Goal: Task Accomplishment & Management: Manage account settings

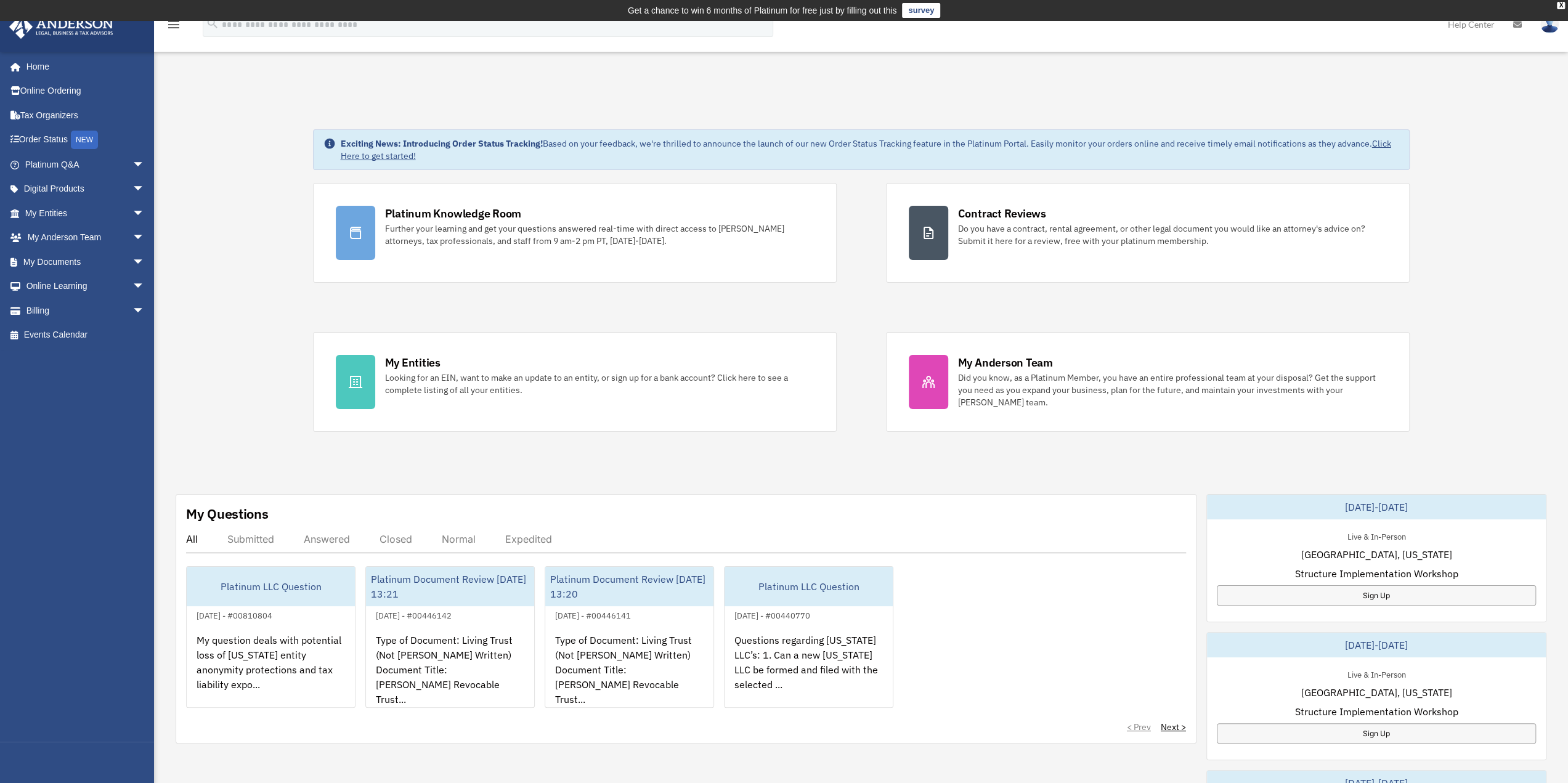
click at [1547, 26] on img at bounding box center [1549, 24] width 18 height 18
click at [1342, 109] on link "Logout" at bounding box center [1364, 107] width 123 height 26
click at [132, 259] on span "arrow_drop_down" at bounding box center [145, 262] width 25 height 26
click at [50, 289] on link "Box" at bounding box center [90, 287] width 146 height 25
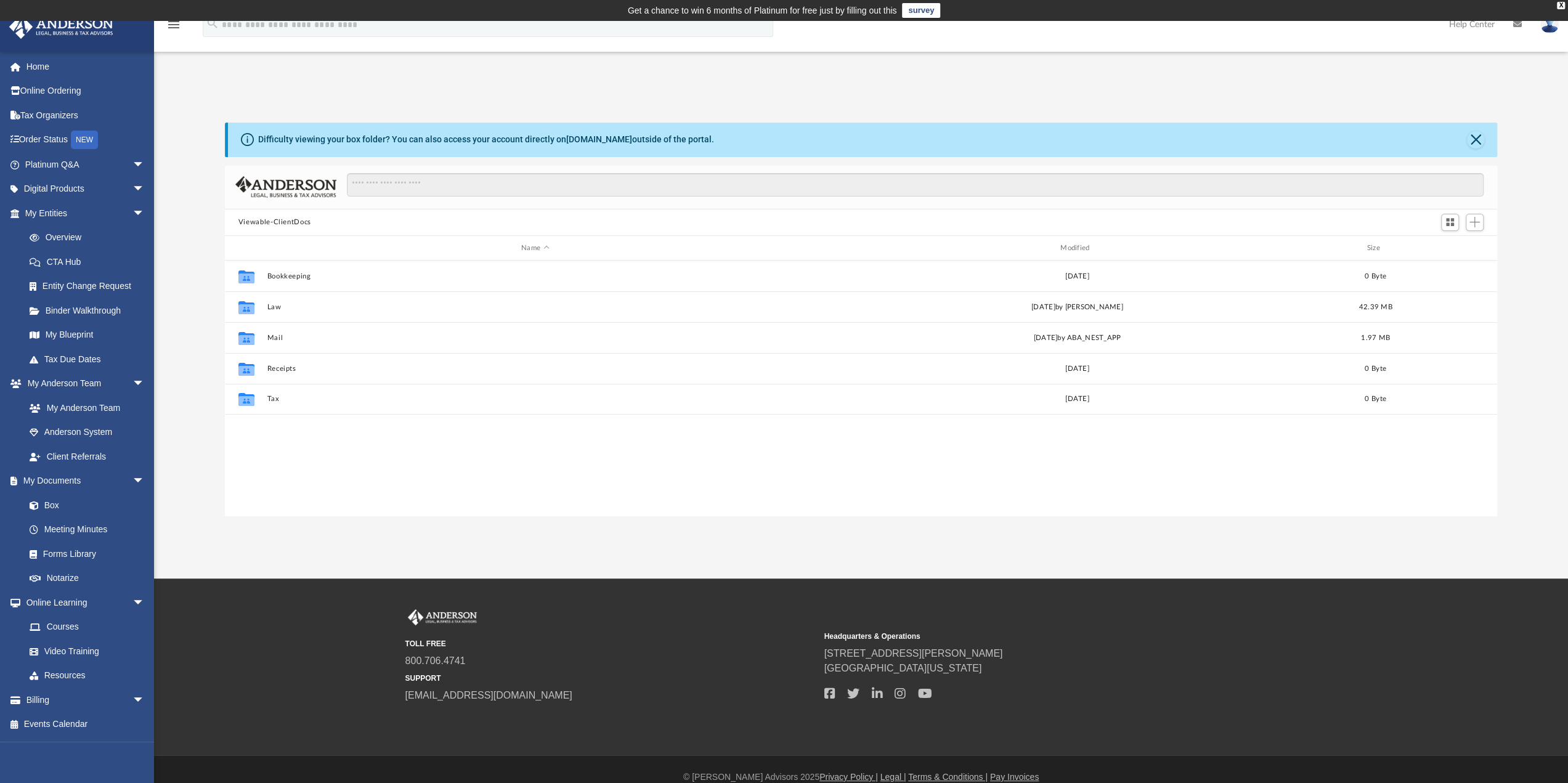
scroll to position [270, 1263]
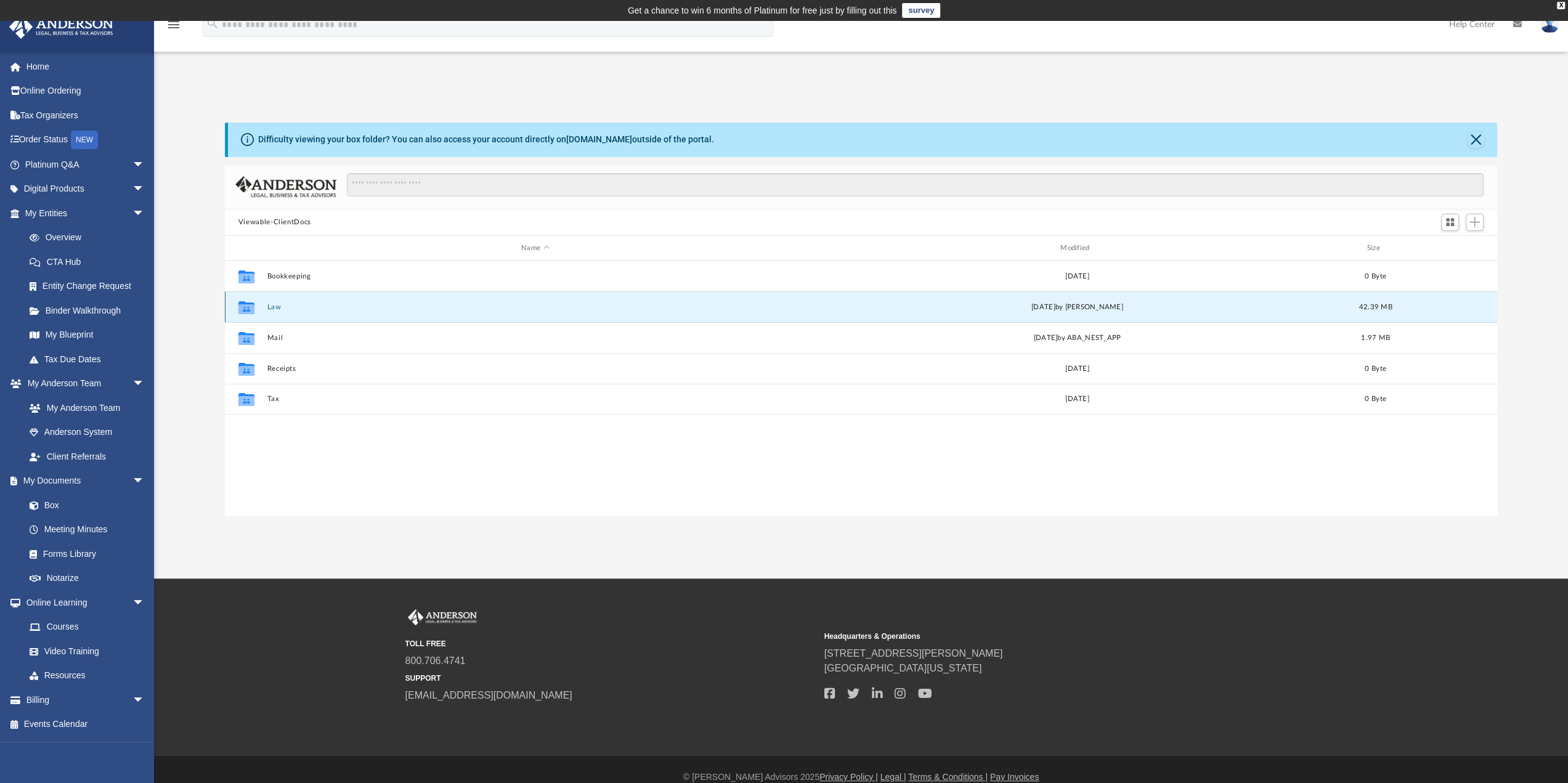
click at [274, 306] on button "Law" at bounding box center [535, 307] width 537 height 8
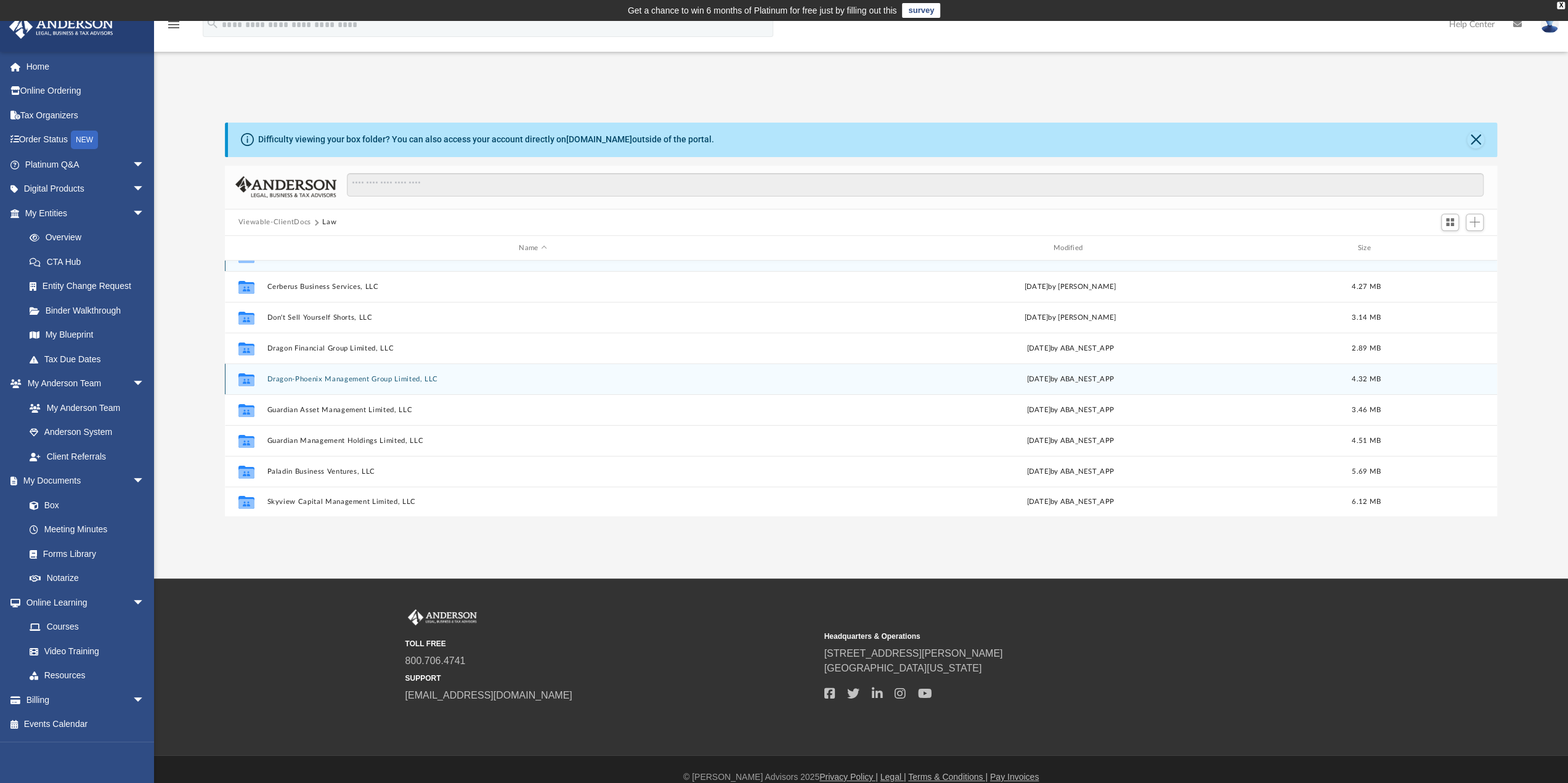
scroll to position [21, 0]
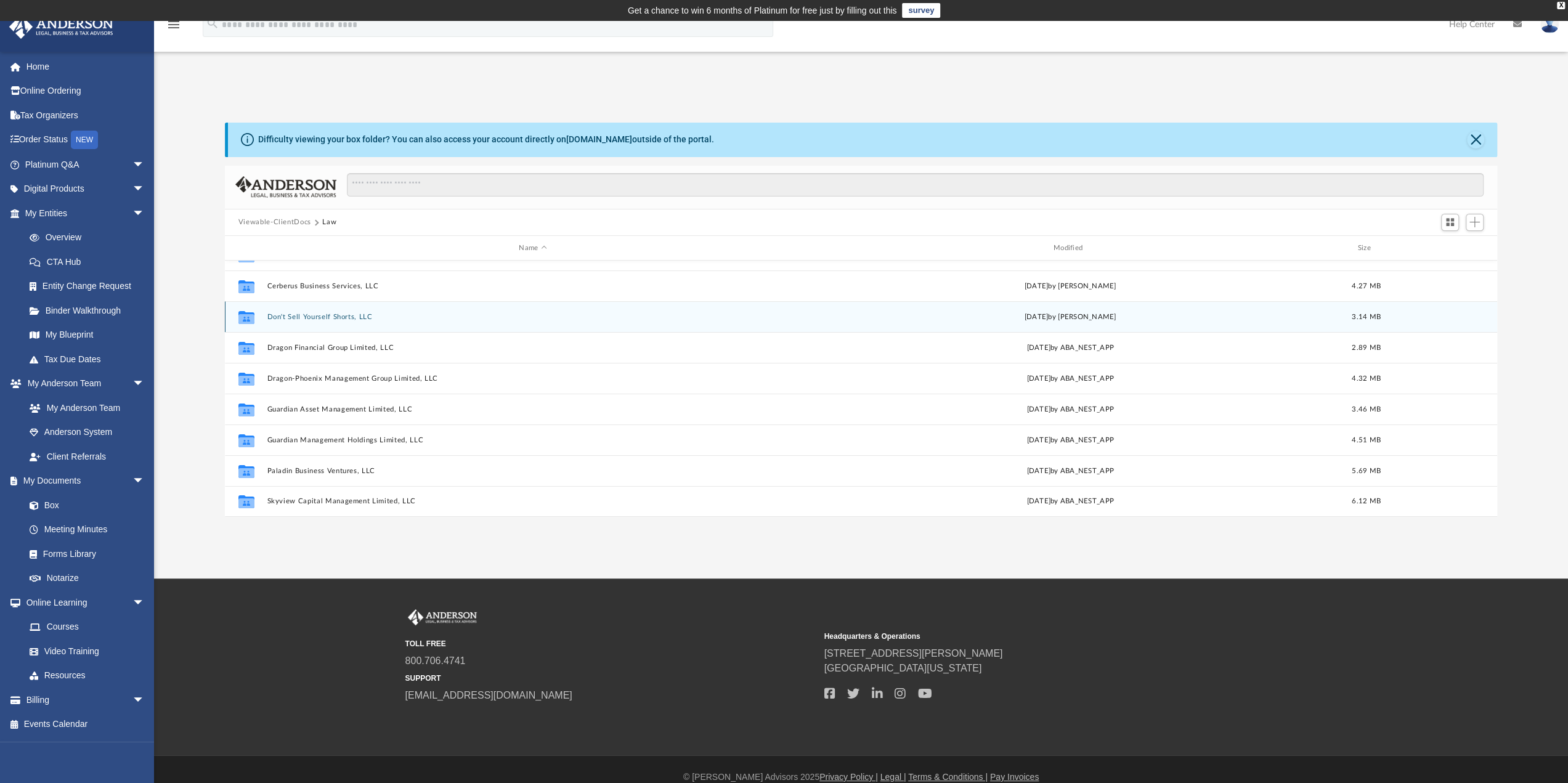
click at [278, 316] on button "Don't Sell Yourself Shorts, LLC" at bounding box center [533, 317] width 531 height 8
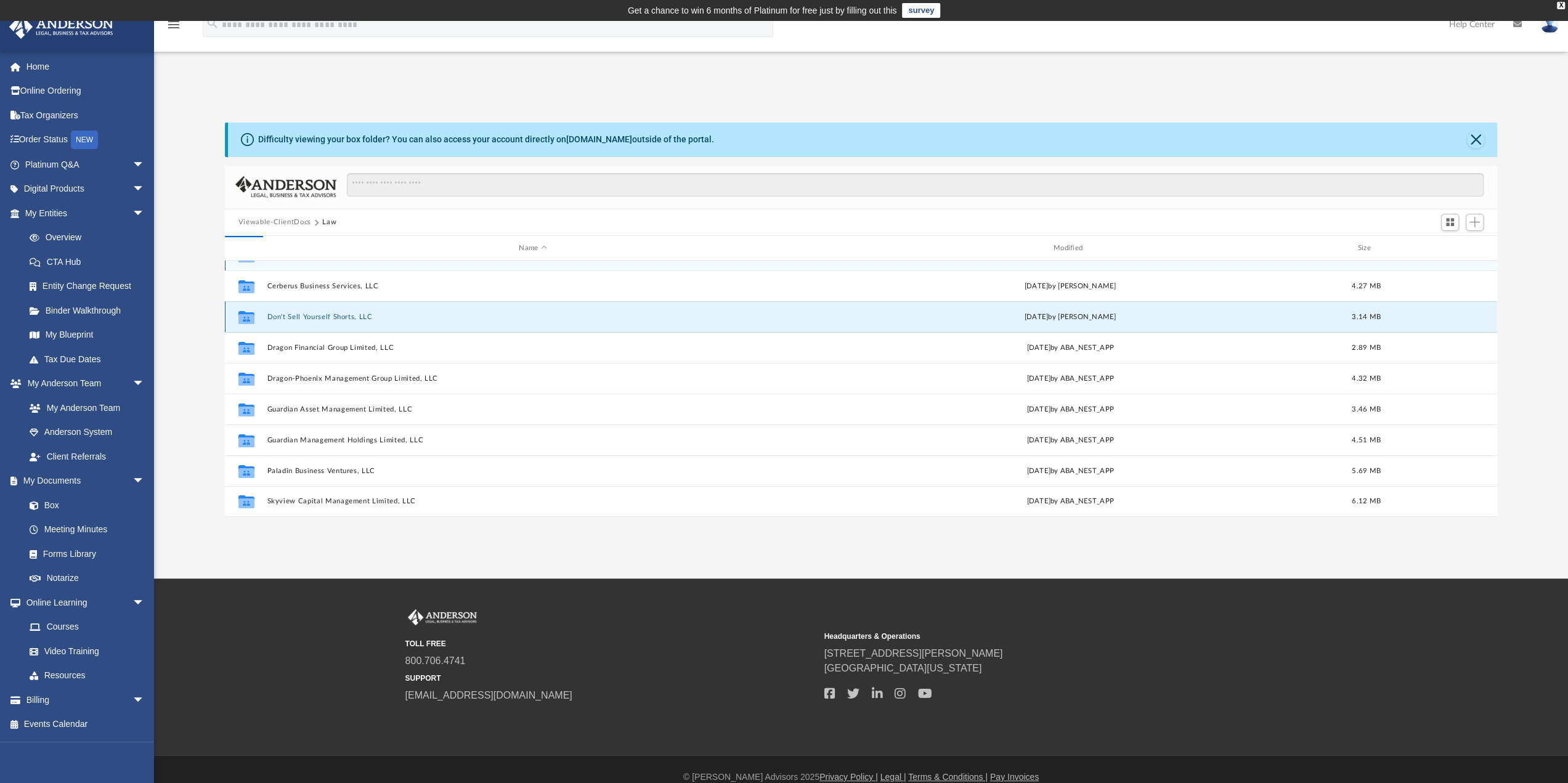
scroll to position [0, 0]
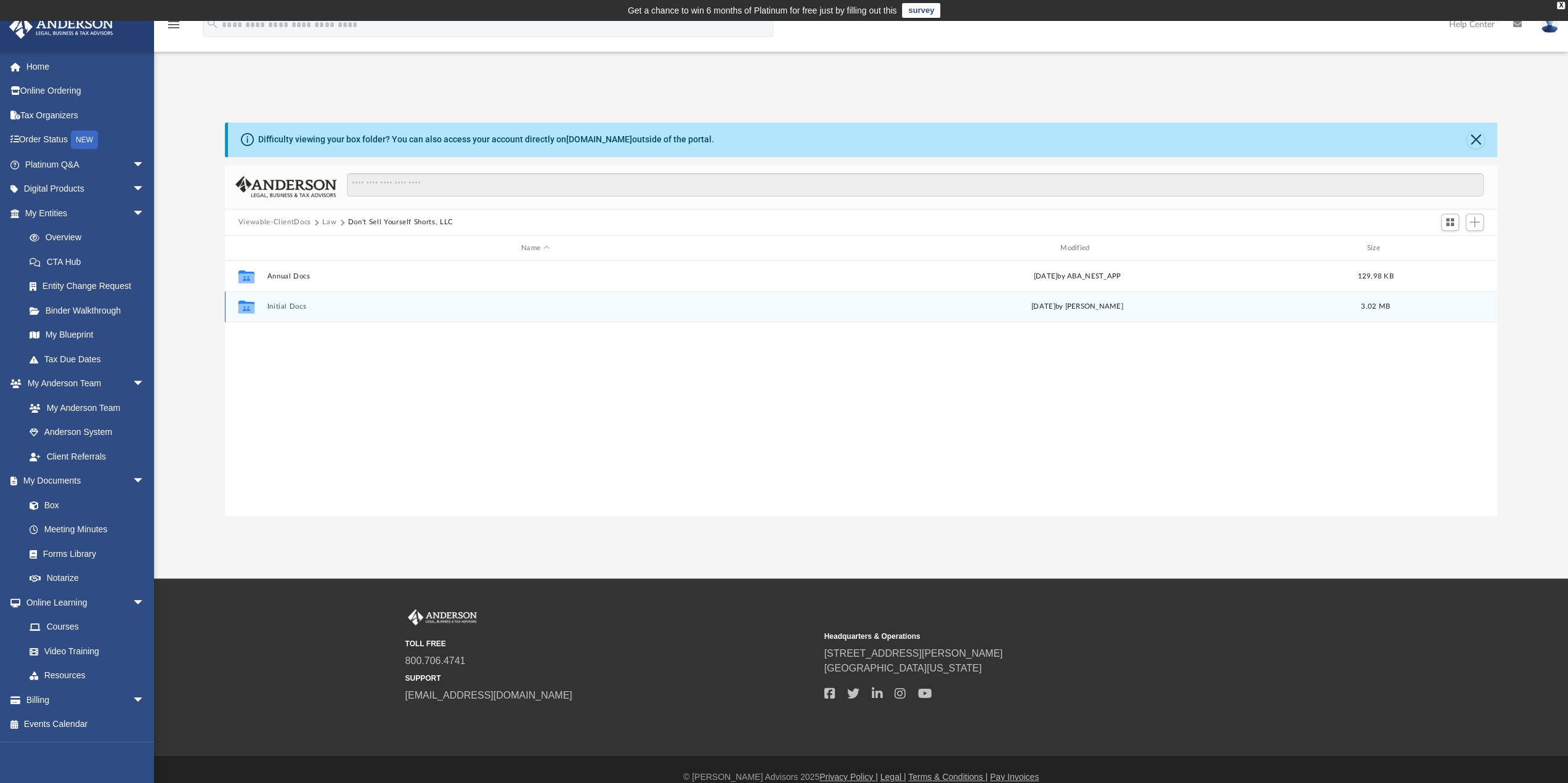
click at [277, 308] on button "Initial Docs" at bounding box center [535, 307] width 537 height 8
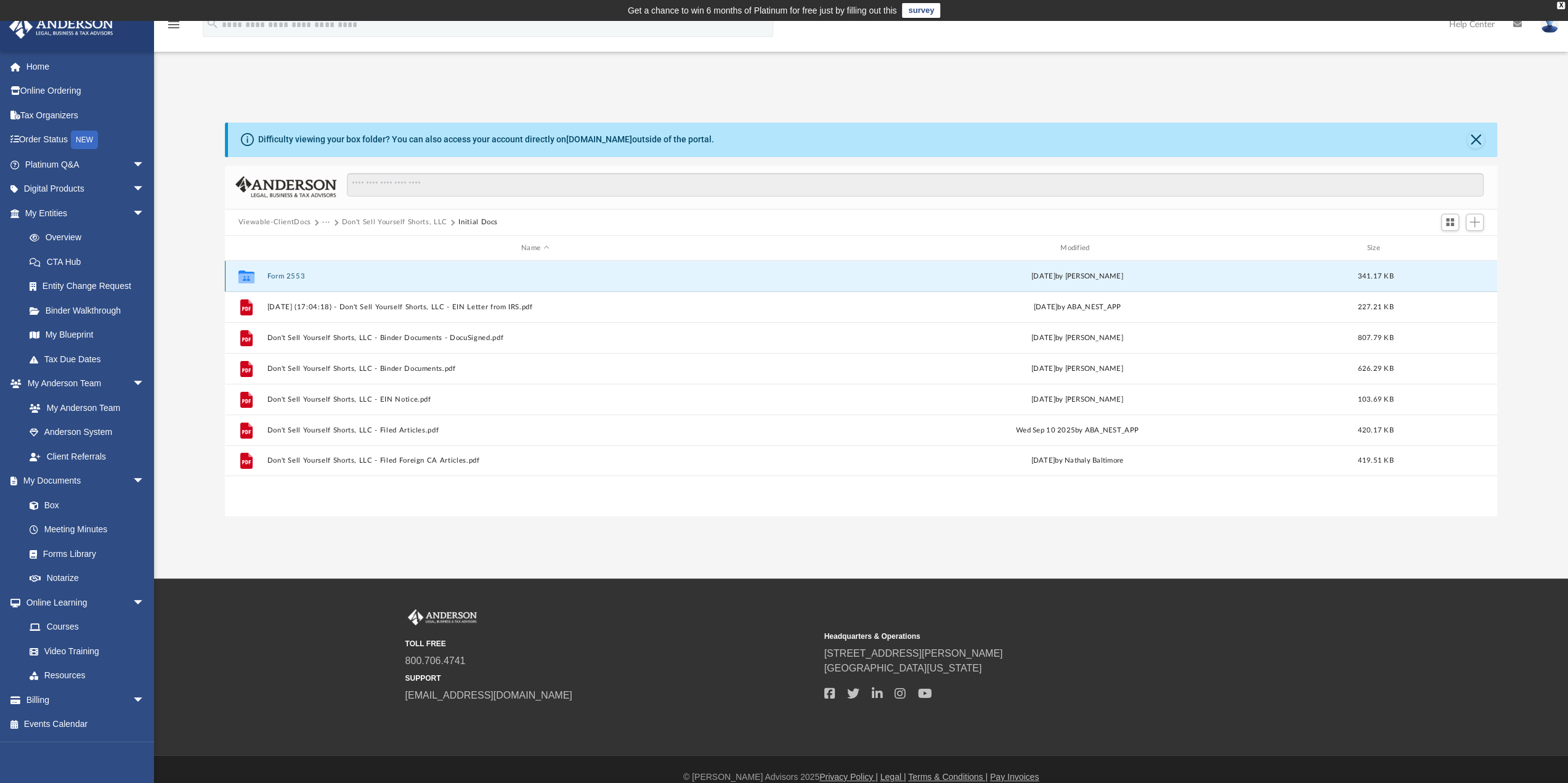
click at [279, 277] on button "Form 2553" at bounding box center [535, 276] width 537 height 8
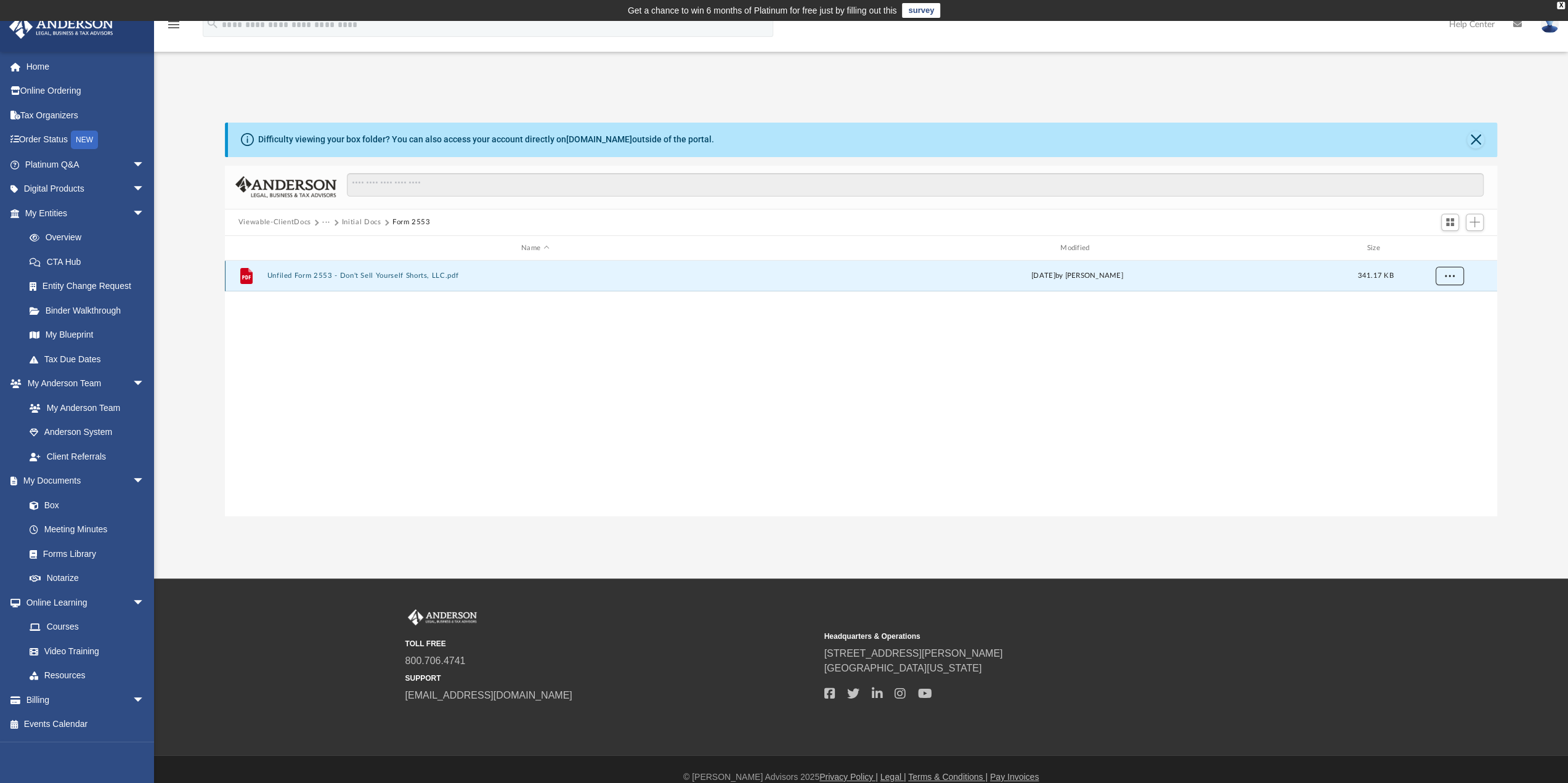
click at [1450, 276] on span "More options" at bounding box center [1449, 276] width 10 height 7
click at [1438, 321] on li "Download" at bounding box center [1438, 321] width 36 height 13
click at [49, 503] on link "Box" at bounding box center [90, 505] width 146 height 25
click at [53, 502] on link "Box" at bounding box center [90, 505] width 146 height 25
click at [1454, 219] on span "Switch to Grid View" at bounding box center [1450, 222] width 10 height 10
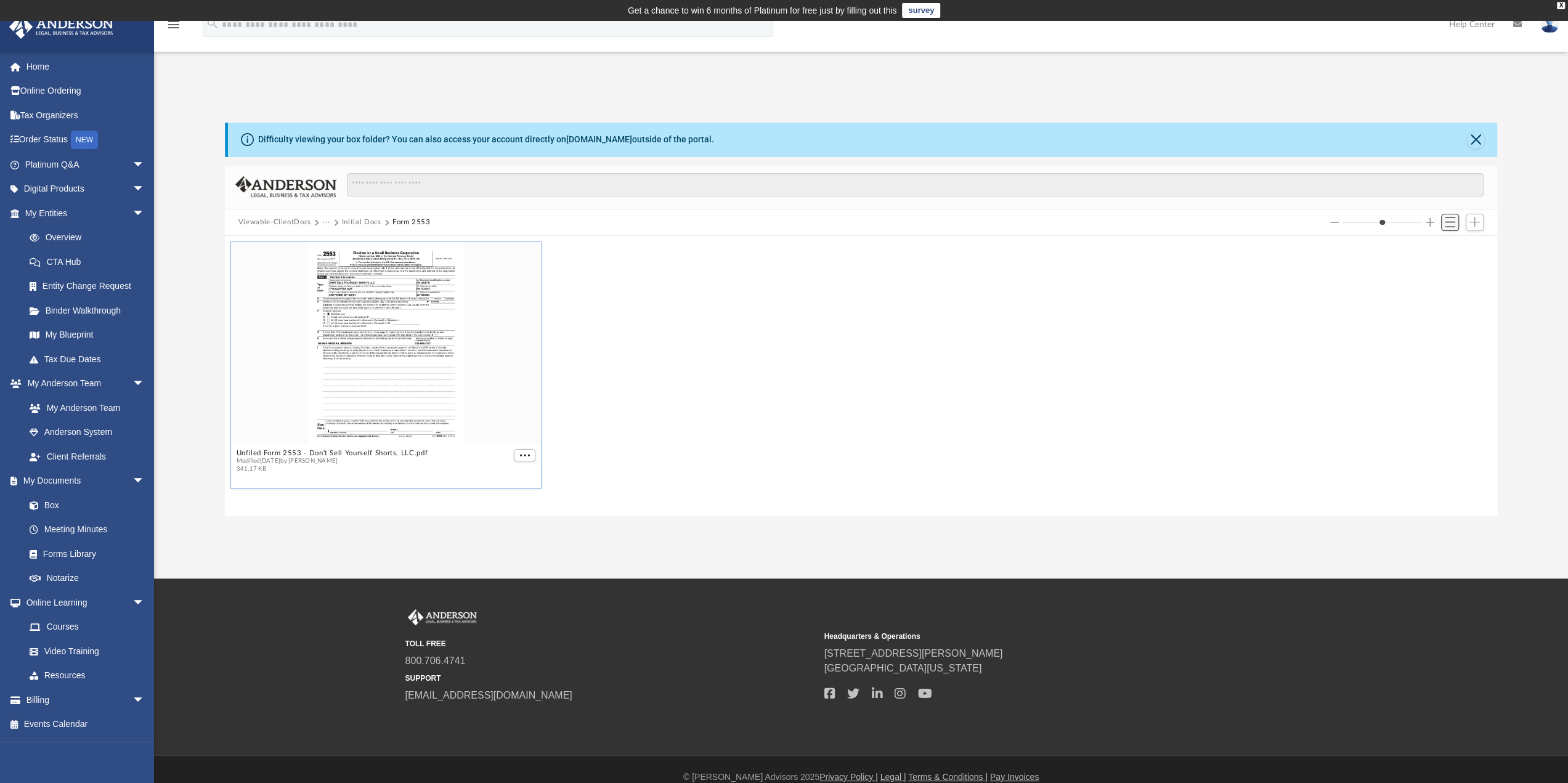
scroll to position [270, 1263]
click at [1470, 141] on button "Close" at bounding box center [1475, 140] width 17 height 17
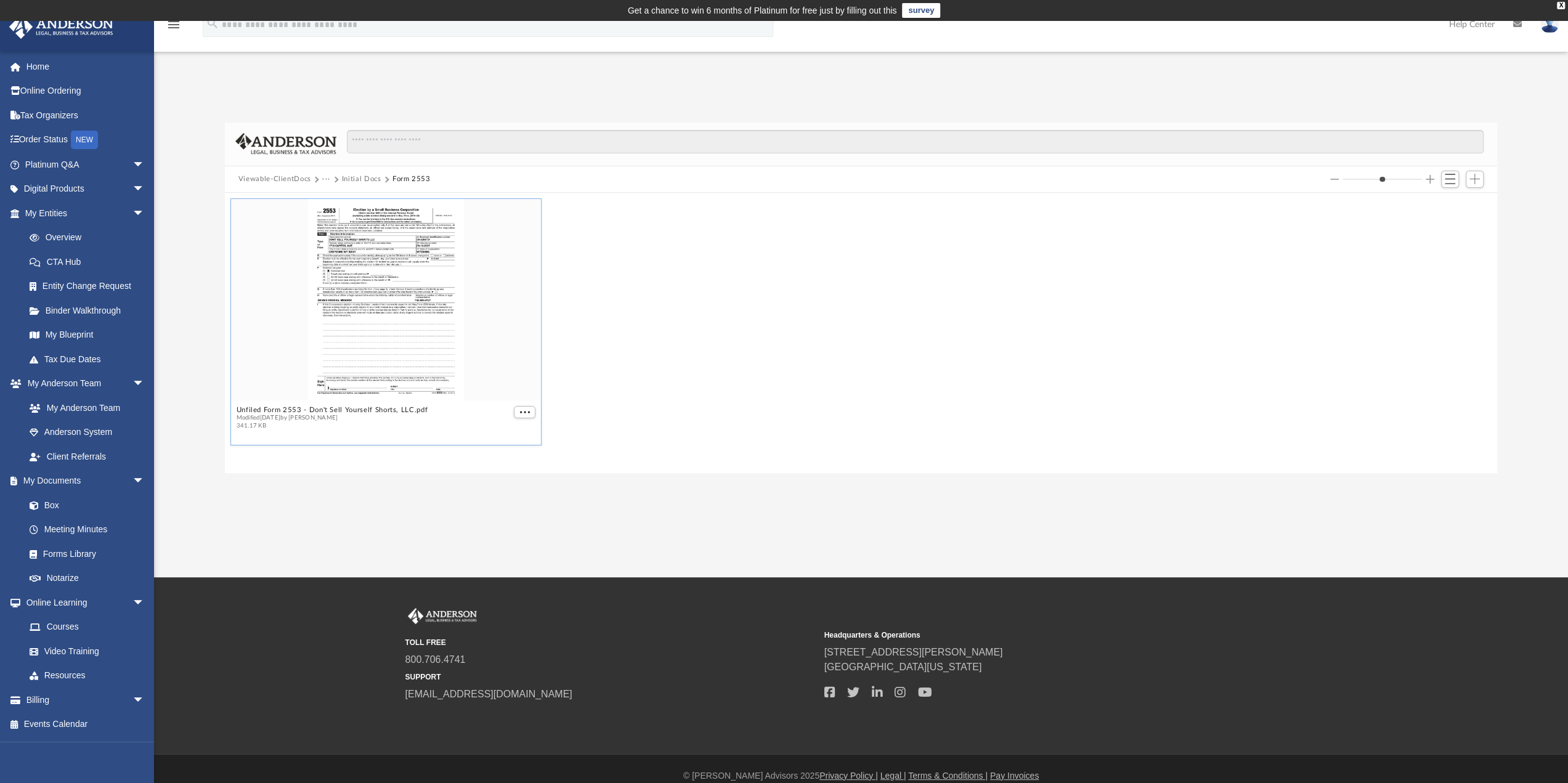
click at [700, 284] on div "Unfiled Form 2553 - Don't Sell Yourself Shorts, LLC.pdf Modified Sun Sep 28 202…" at bounding box center [860, 322] width 1266 height 253
click at [37, 65] on link "Home" at bounding box center [86, 67] width 154 height 25
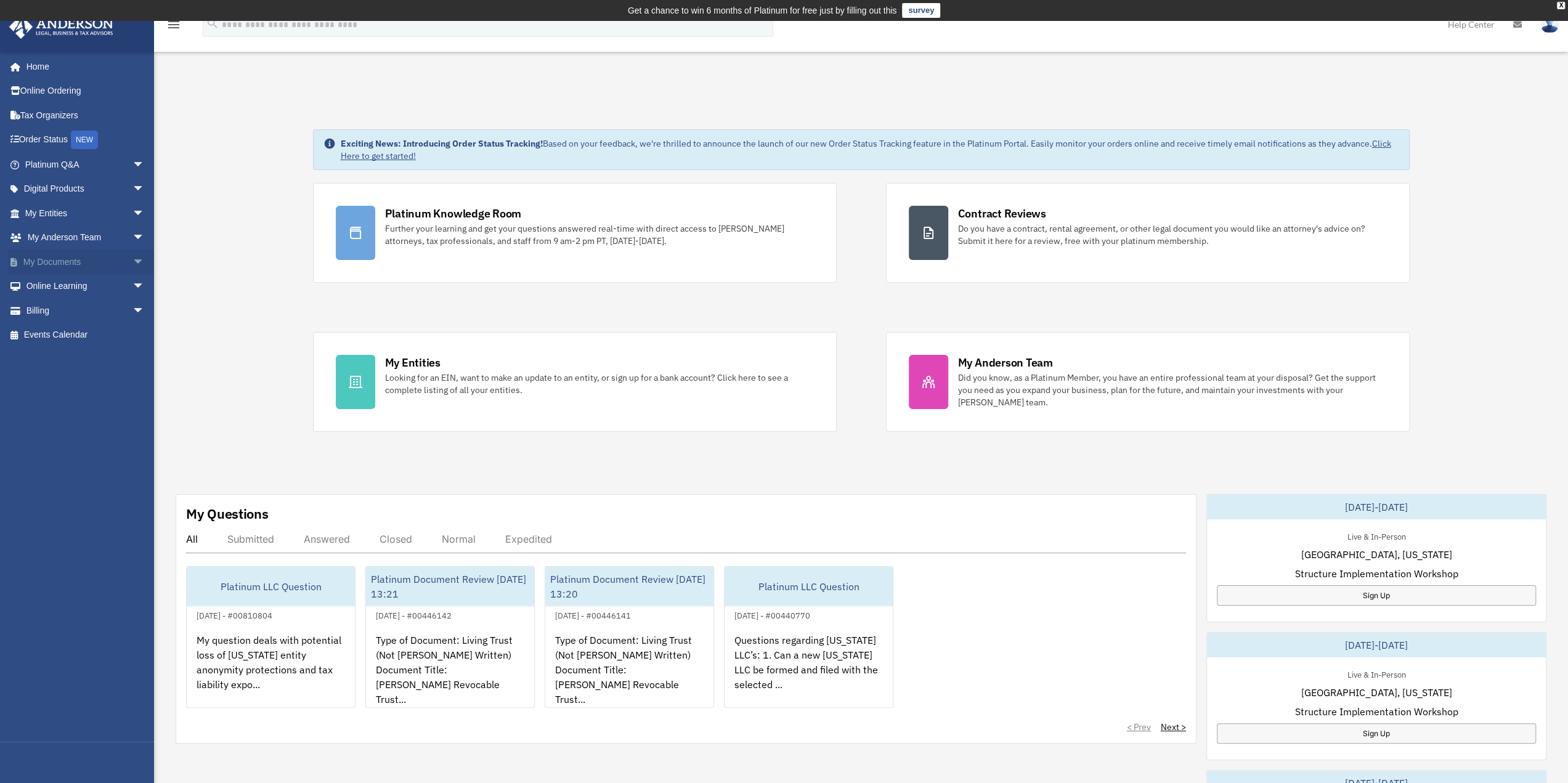
click at [132, 259] on span "arrow_drop_down" at bounding box center [145, 262] width 25 height 26
click at [58, 287] on link "Box" at bounding box center [90, 287] width 146 height 25
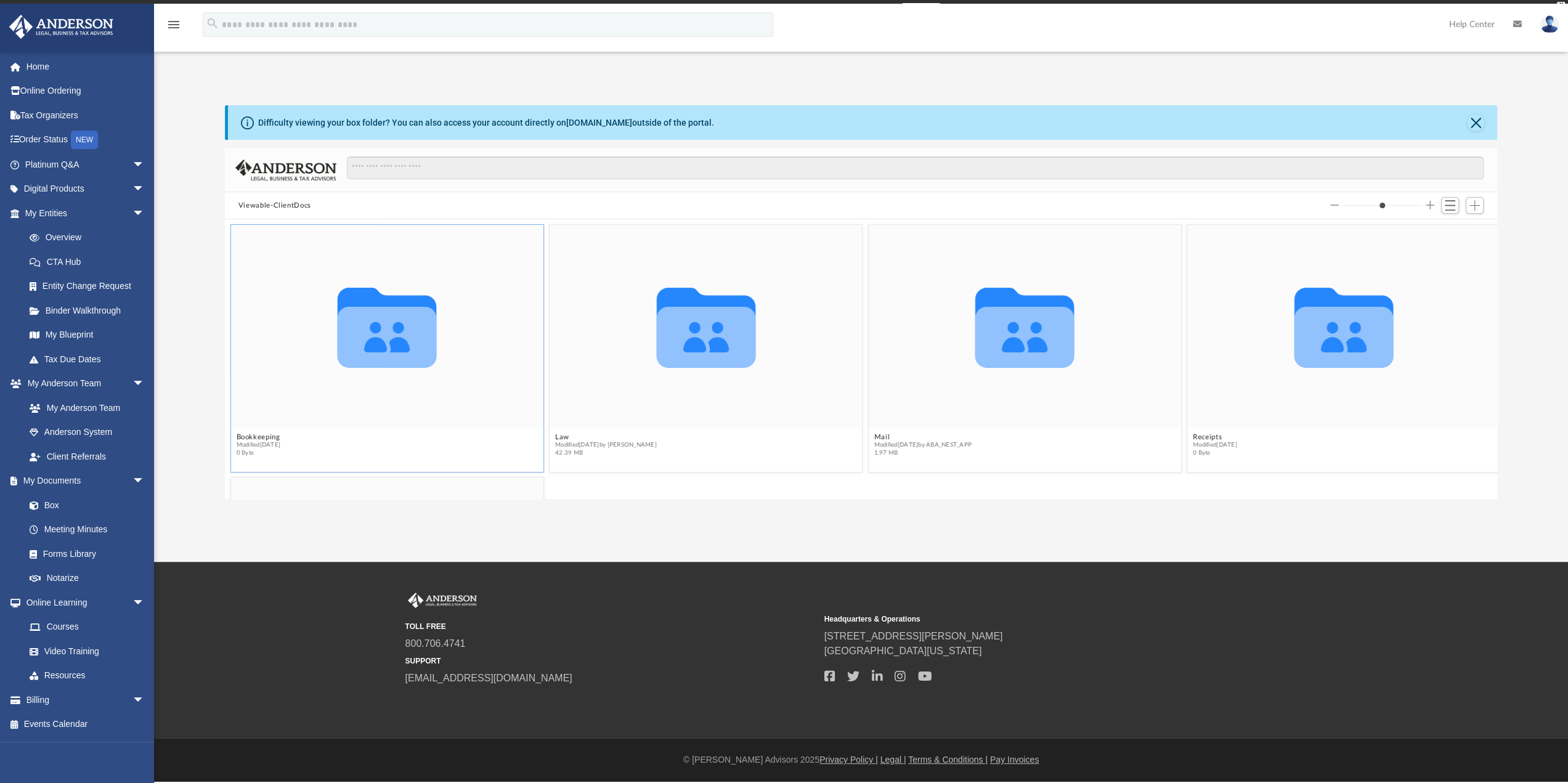
scroll to position [270, 1263]
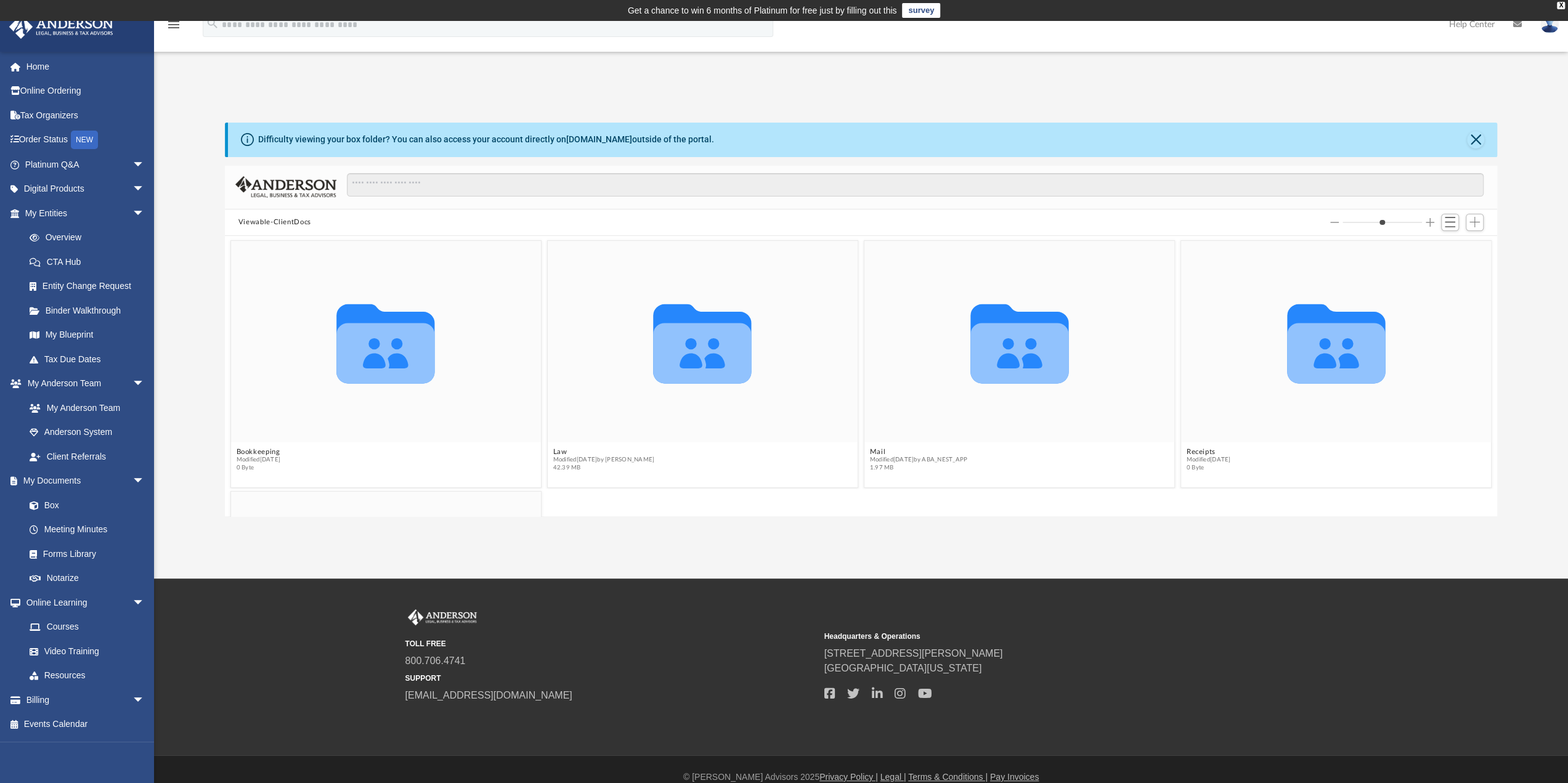
click at [255, 219] on button "Viewable-ClientDocs" at bounding box center [274, 222] width 73 height 11
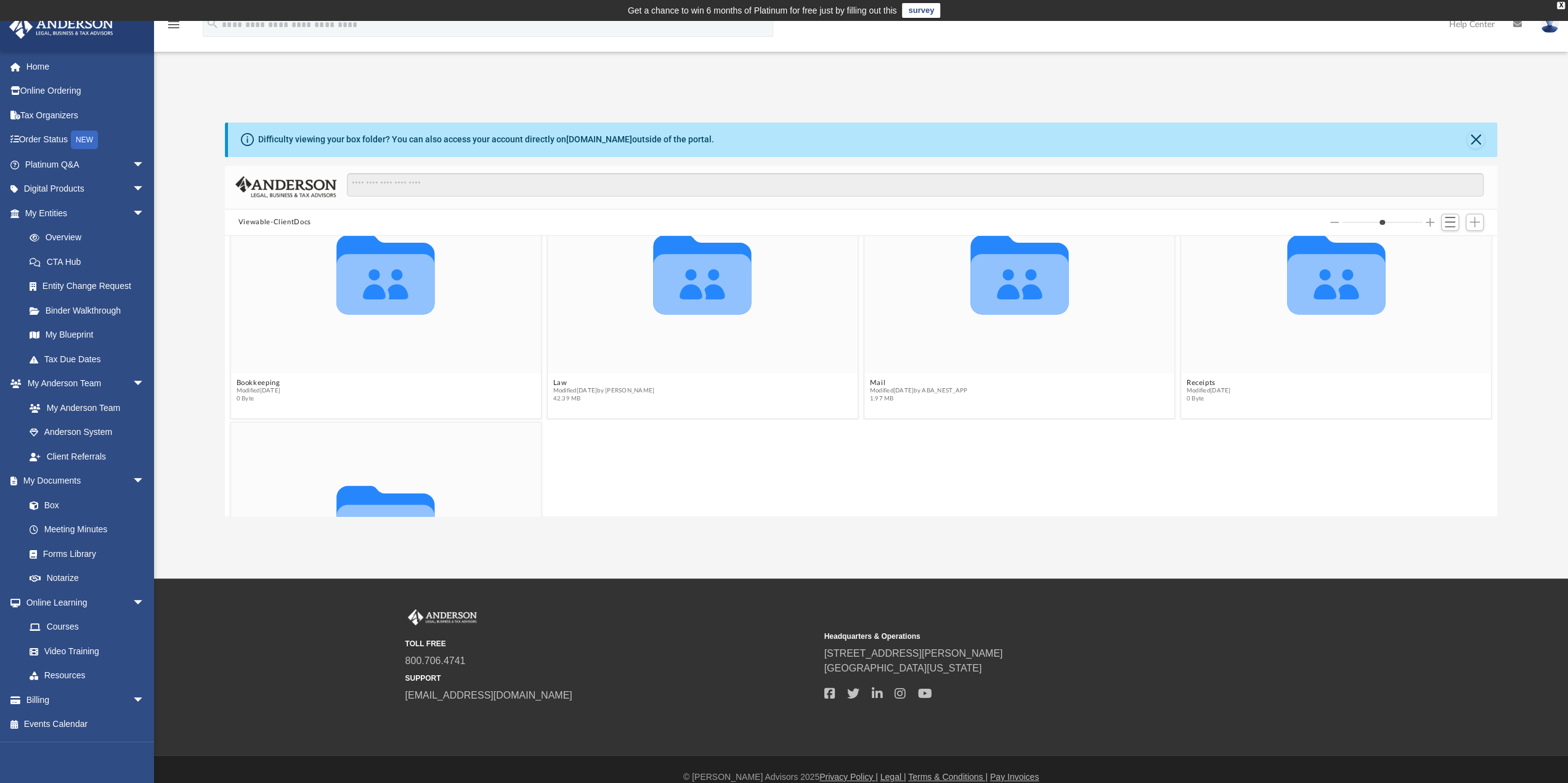
scroll to position [0, 0]
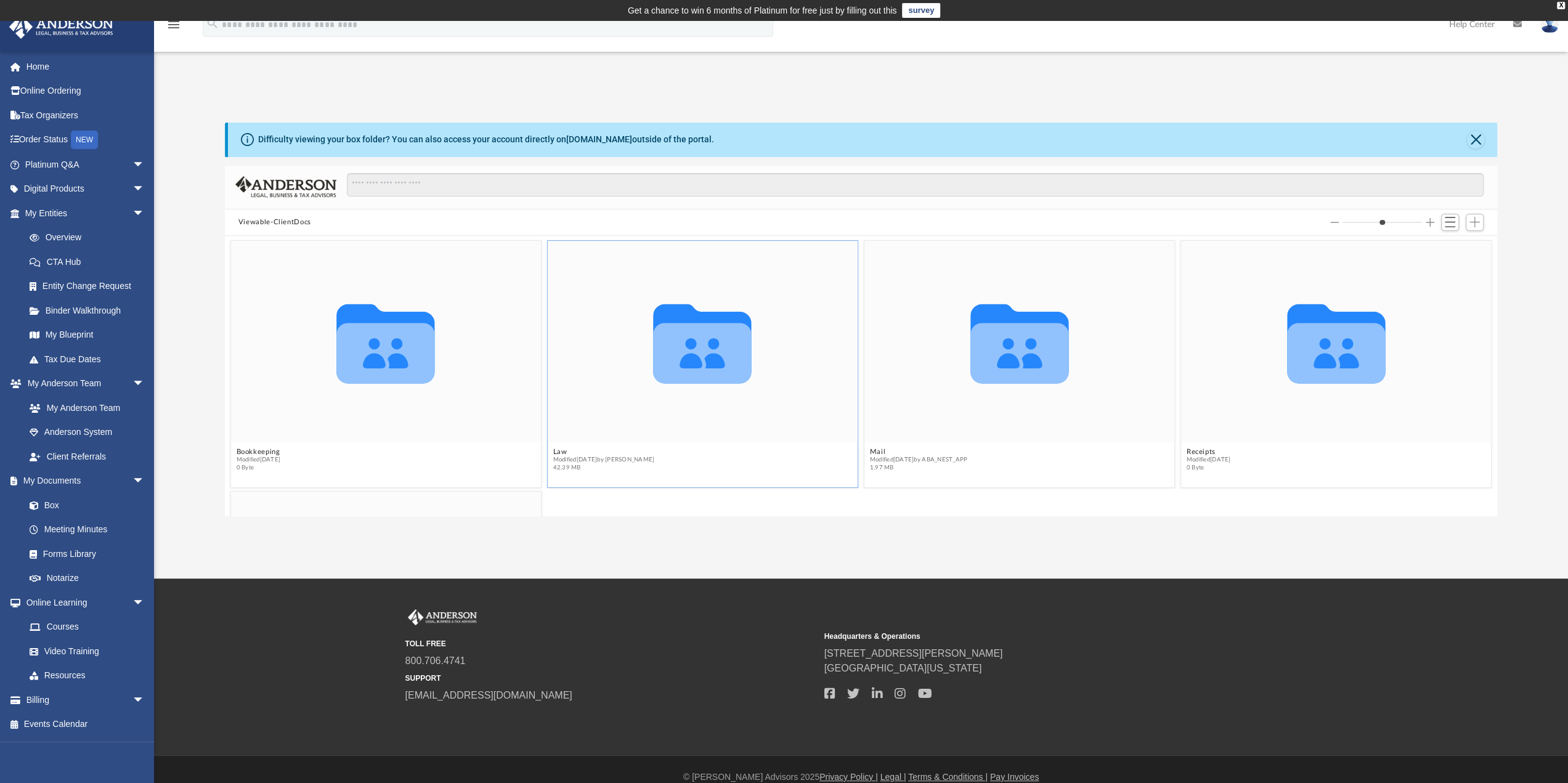
click at [759, 301] on icon "Collaborated Folder" at bounding box center [702, 342] width 186 height 121
click at [656, 278] on div "Collaborated Folder" at bounding box center [702, 342] width 310 height 202
click at [664, 314] on icon "grid" at bounding box center [702, 344] width 98 height 79
click at [653, 285] on icon "Collaborated Folder" at bounding box center [702, 342] width 186 height 121
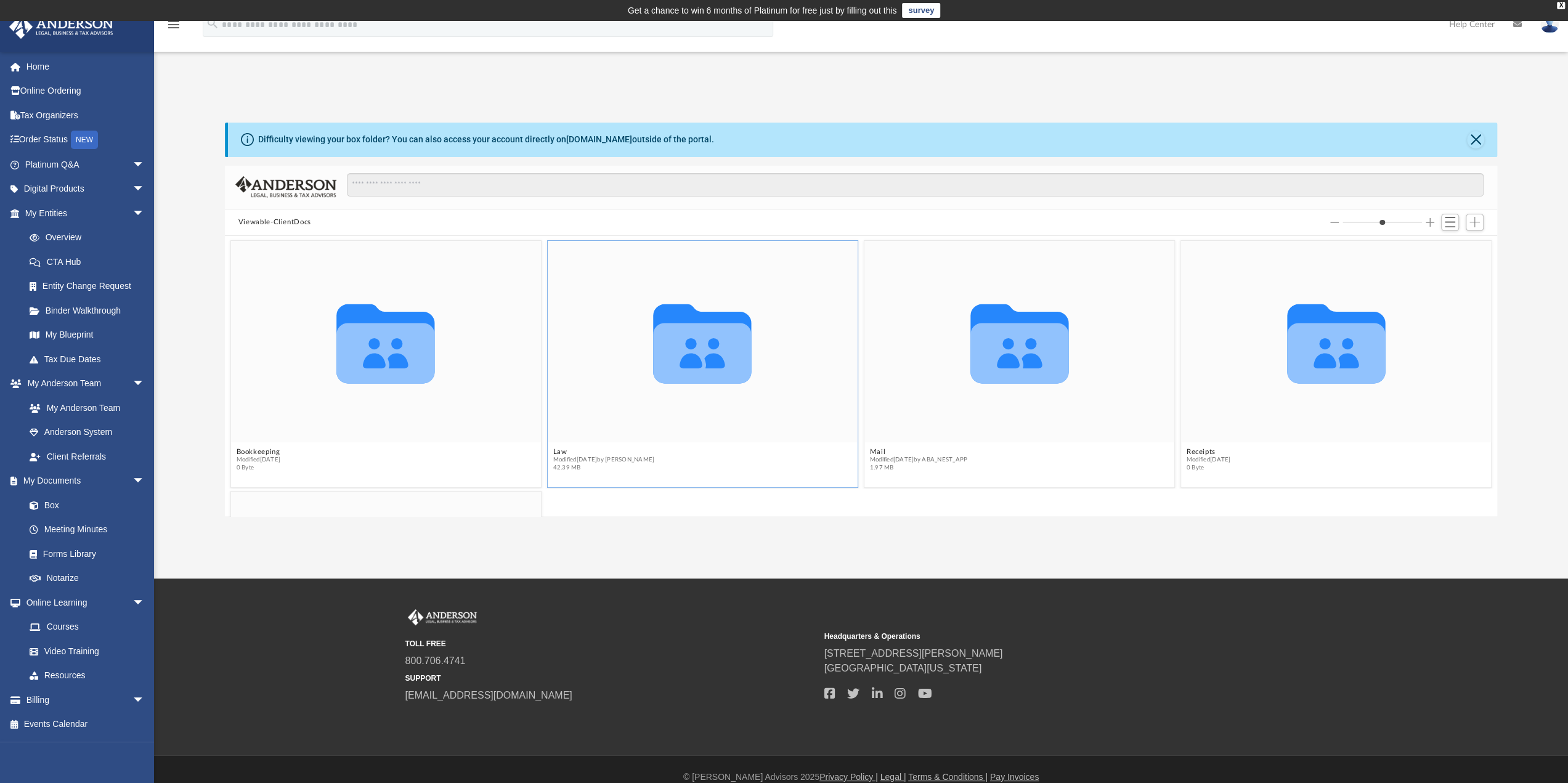
click at [652, 283] on icon "Collaborated Folder" at bounding box center [702, 342] width 186 height 121
click at [647, 278] on div "Collaborated Folder" at bounding box center [702, 342] width 310 height 202
click at [585, 139] on link "box.com" at bounding box center [599, 139] width 66 height 10
click at [690, 357] on icon "grid" at bounding box center [702, 344] width 98 height 79
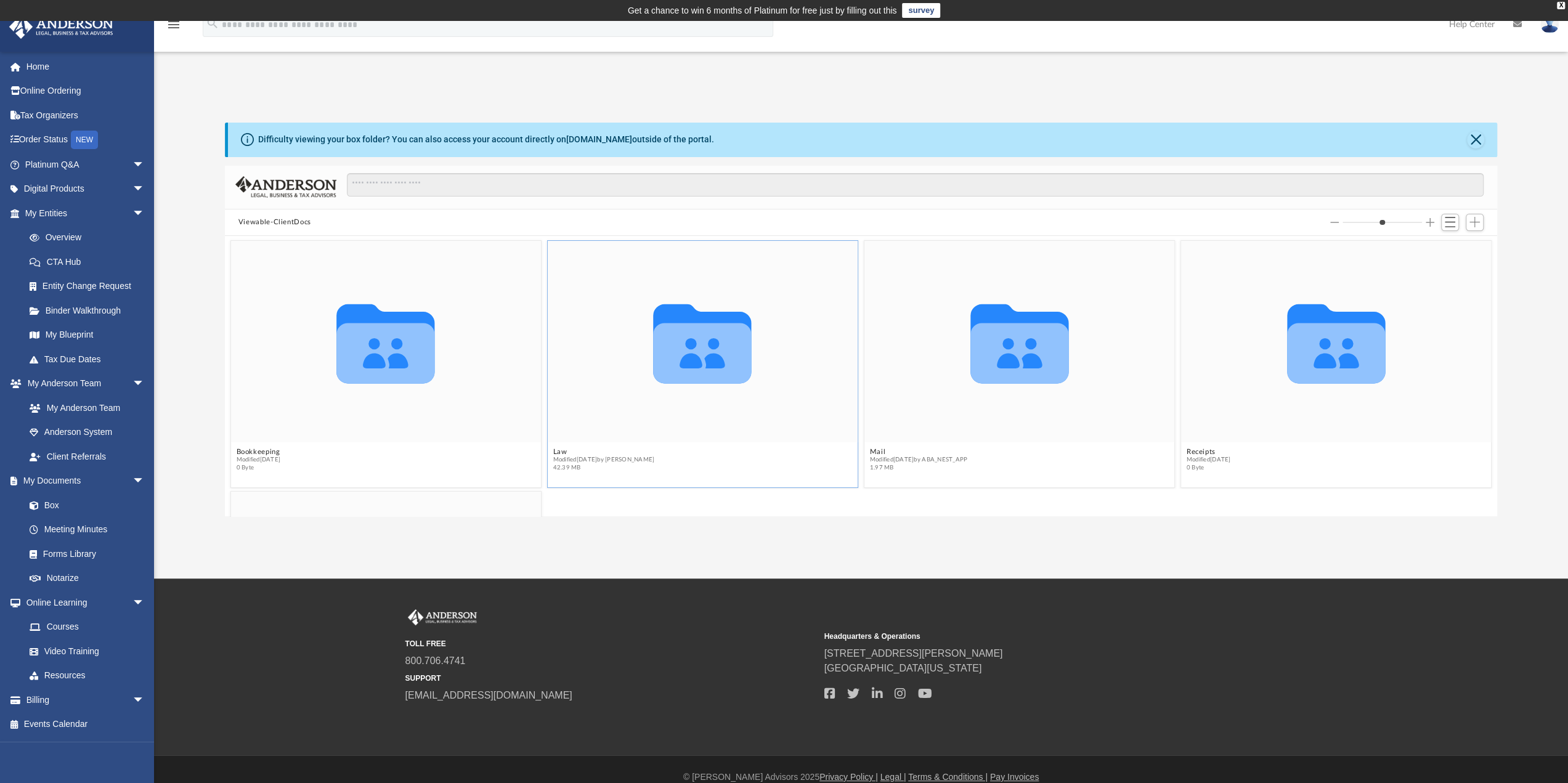
click at [690, 357] on icon "grid" at bounding box center [702, 344] width 98 height 79
click at [276, 220] on button "Viewable-ClientDocs" at bounding box center [274, 222] width 73 height 11
click at [249, 219] on button "Viewable-ClientDocs" at bounding box center [274, 222] width 73 height 11
click at [989, 327] on icon "grid" at bounding box center [1020, 353] width 98 height 60
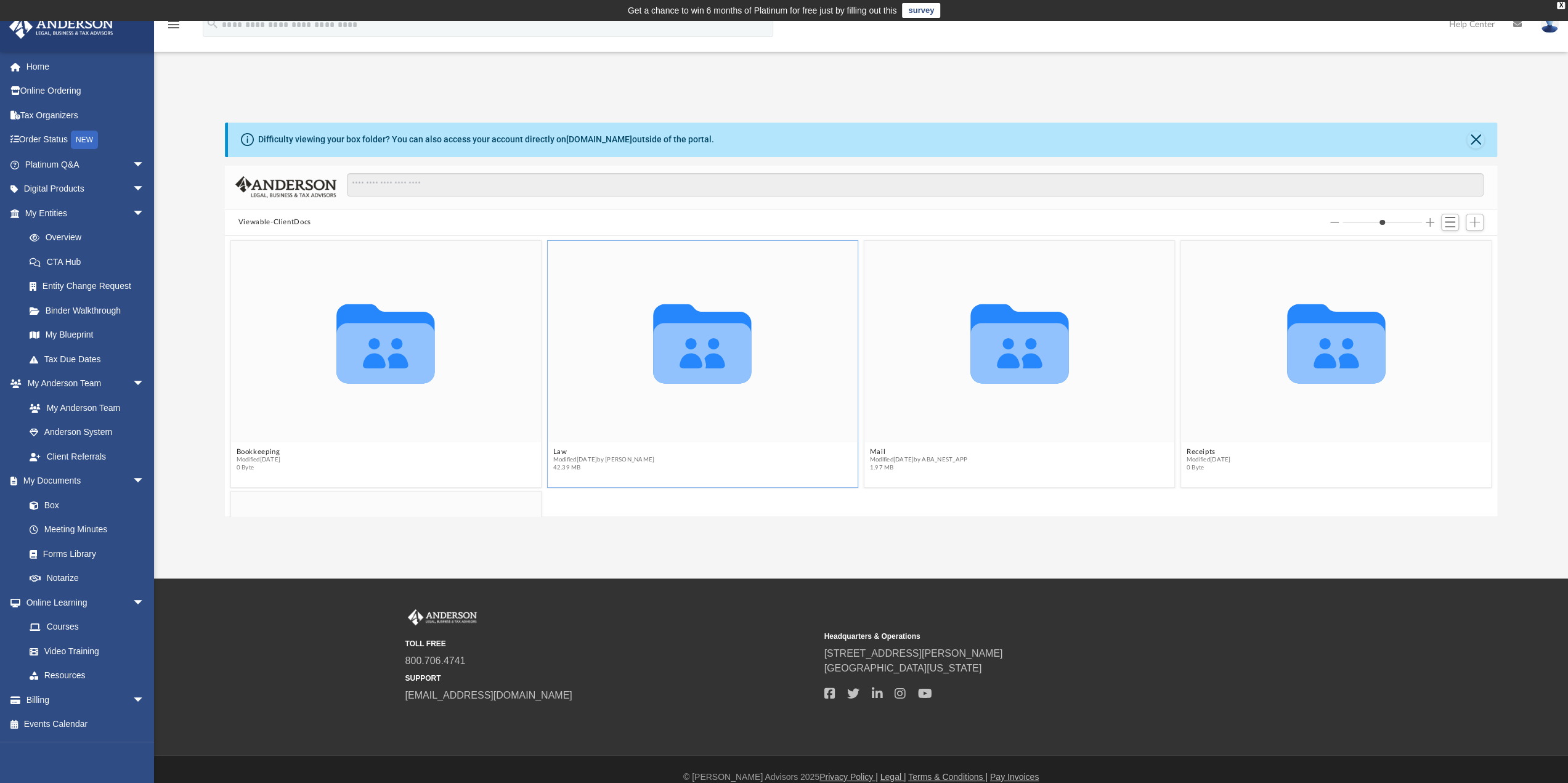
click at [673, 358] on icon "grid" at bounding box center [702, 353] width 98 height 60
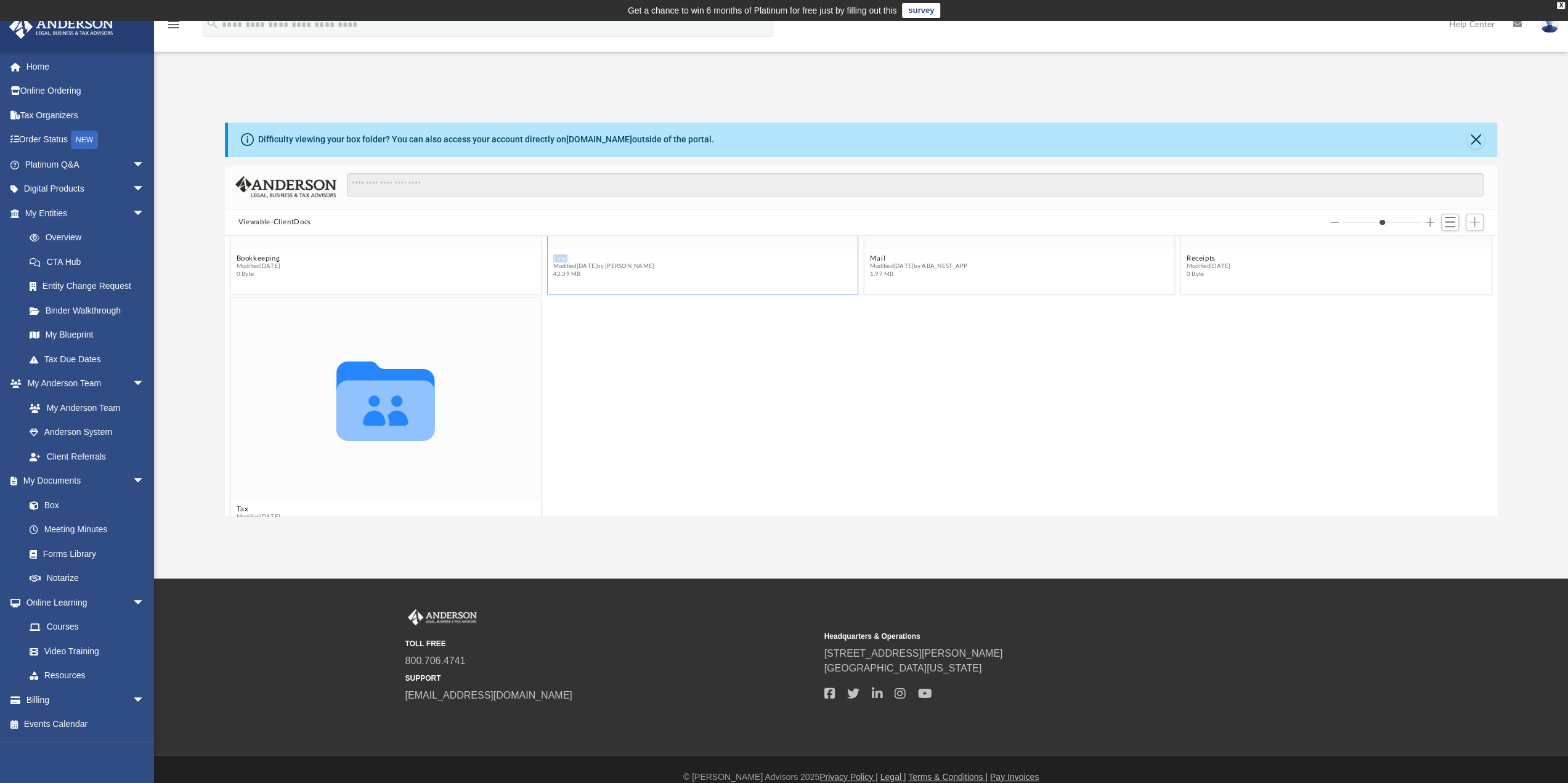
scroll to position [226, 0]
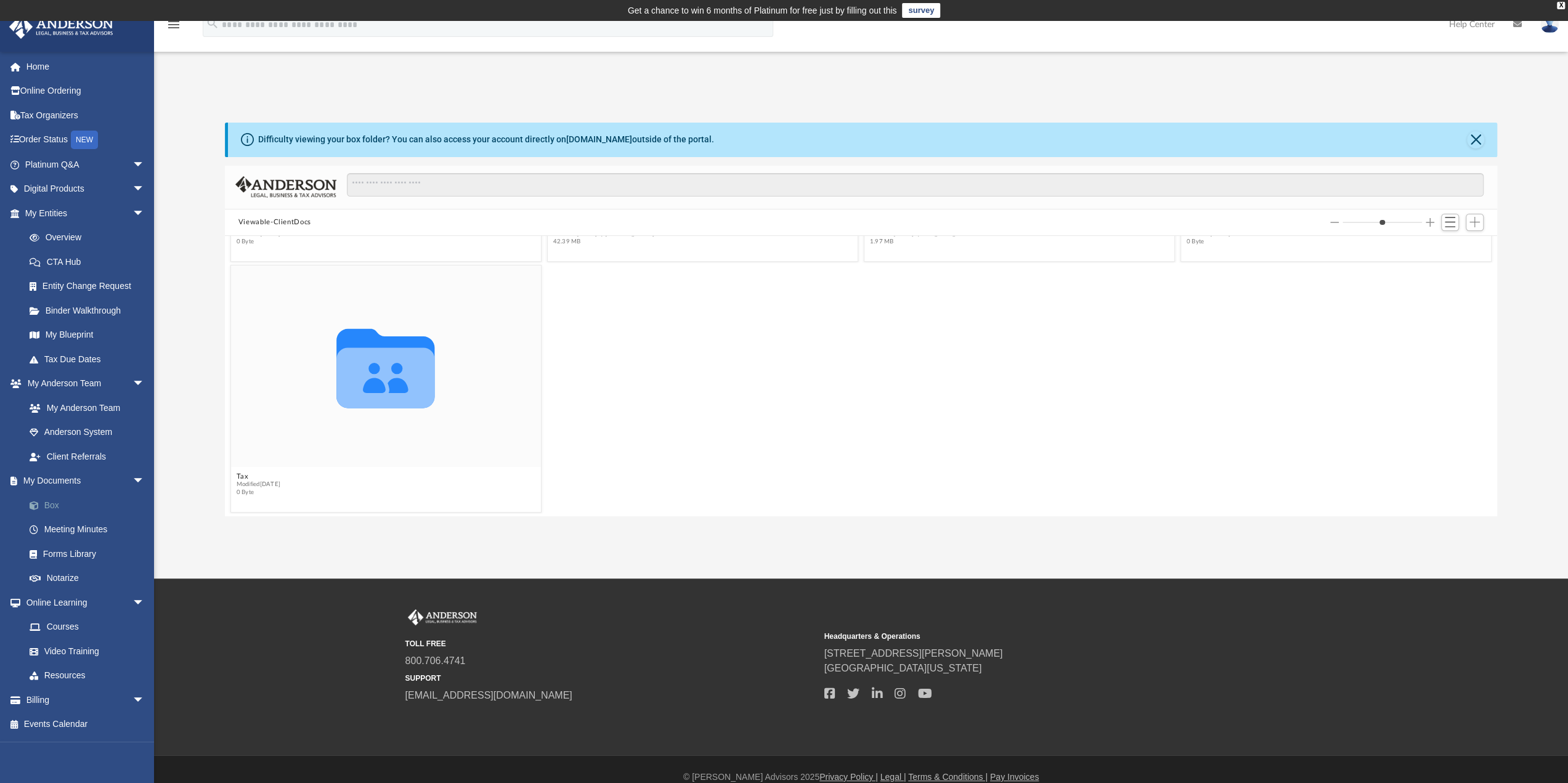
click at [52, 502] on link "Box" at bounding box center [90, 505] width 146 height 25
click at [54, 524] on link "Meeting Minutes" at bounding box center [90, 530] width 146 height 25
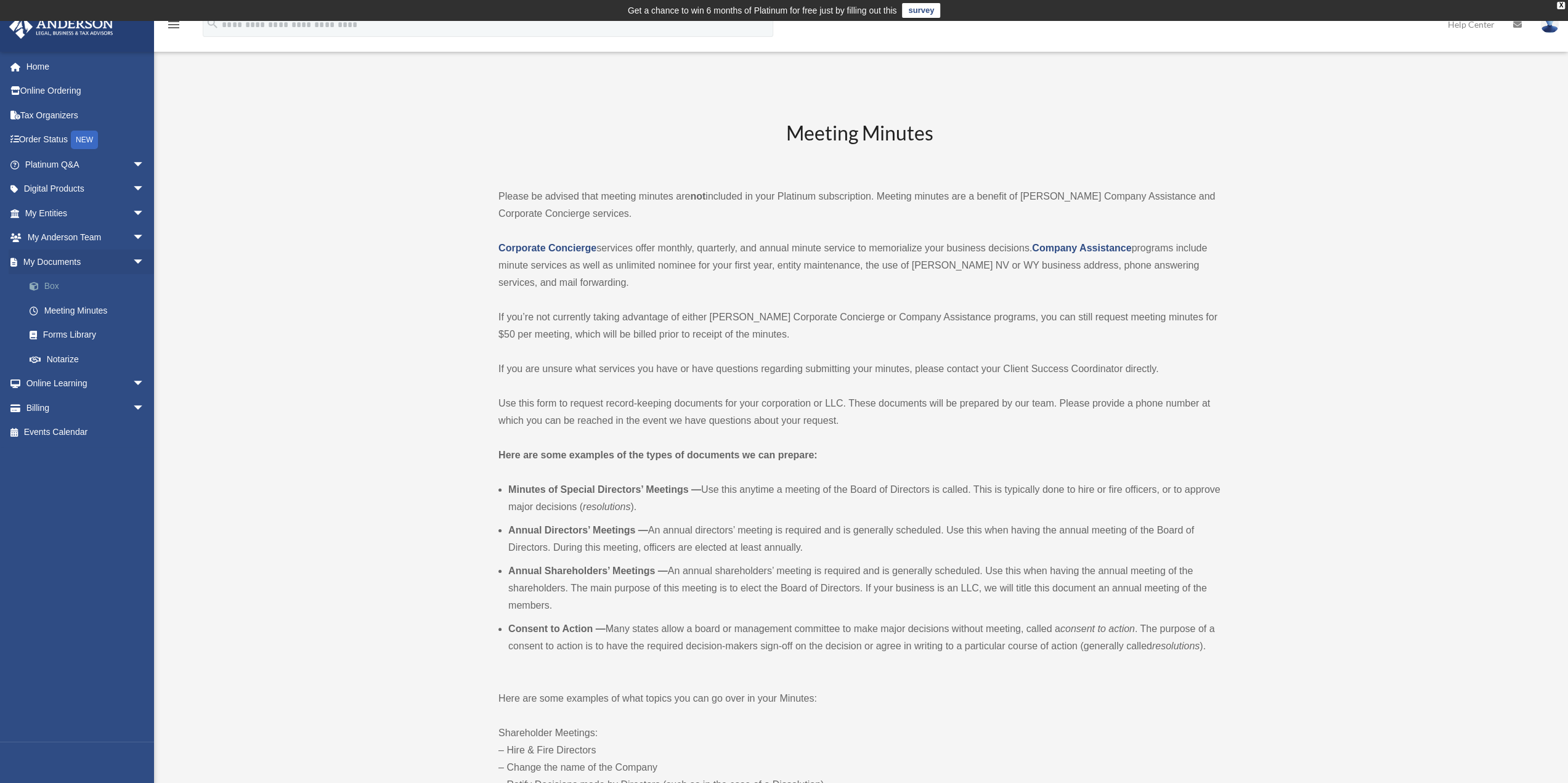
click at [58, 287] on link "Box" at bounding box center [90, 287] width 146 height 25
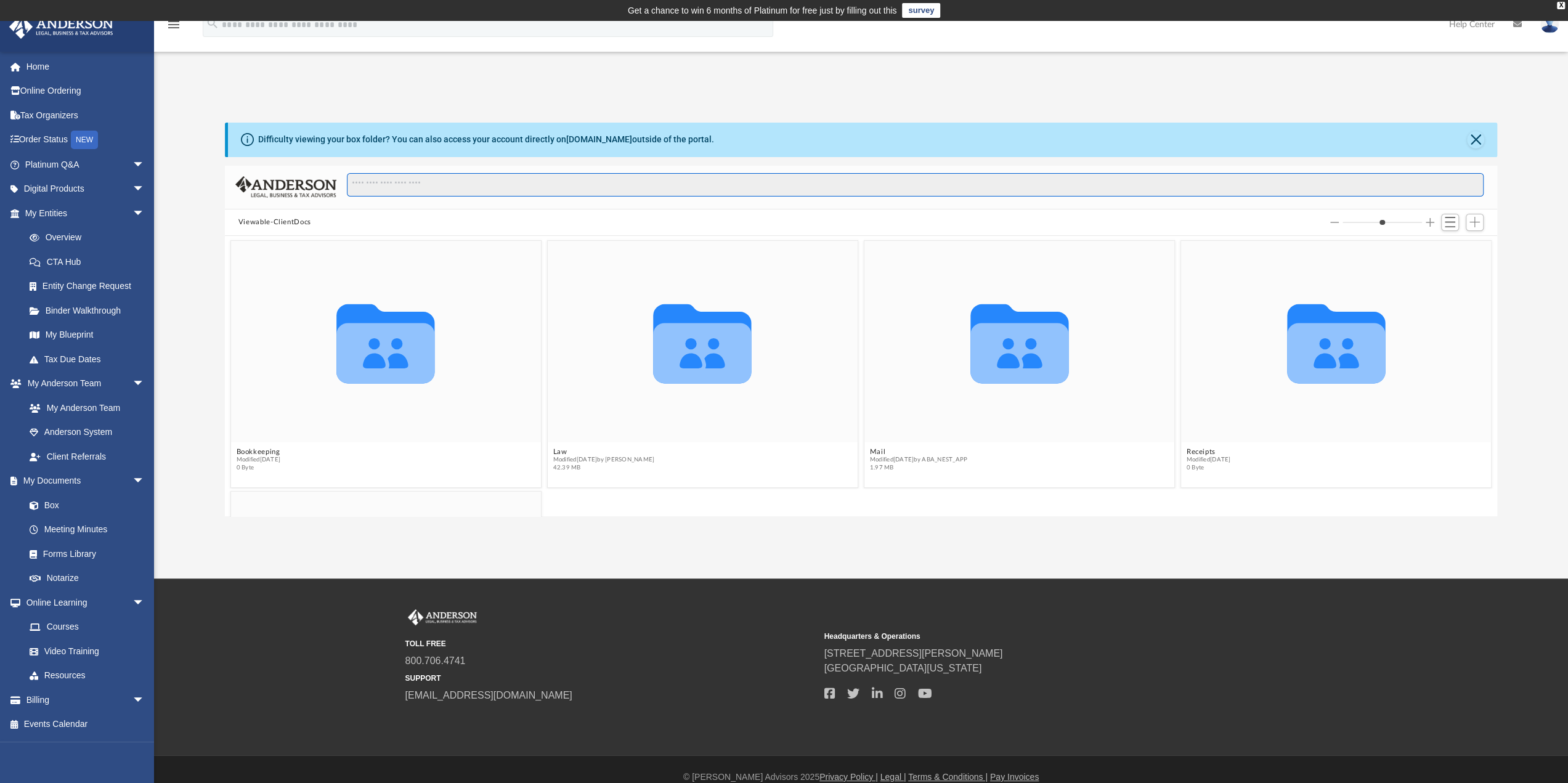
click at [438, 184] on input "Search files and folders" at bounding box center [915, 185] width 1137 height 24
click at [372, 336] on icon "grid" at bounding box center [385, 353] width 98 height 60
click at [292, 221] on button "Viewable-ClientDocs" at bounding box center [274, 222] width 73 height 11
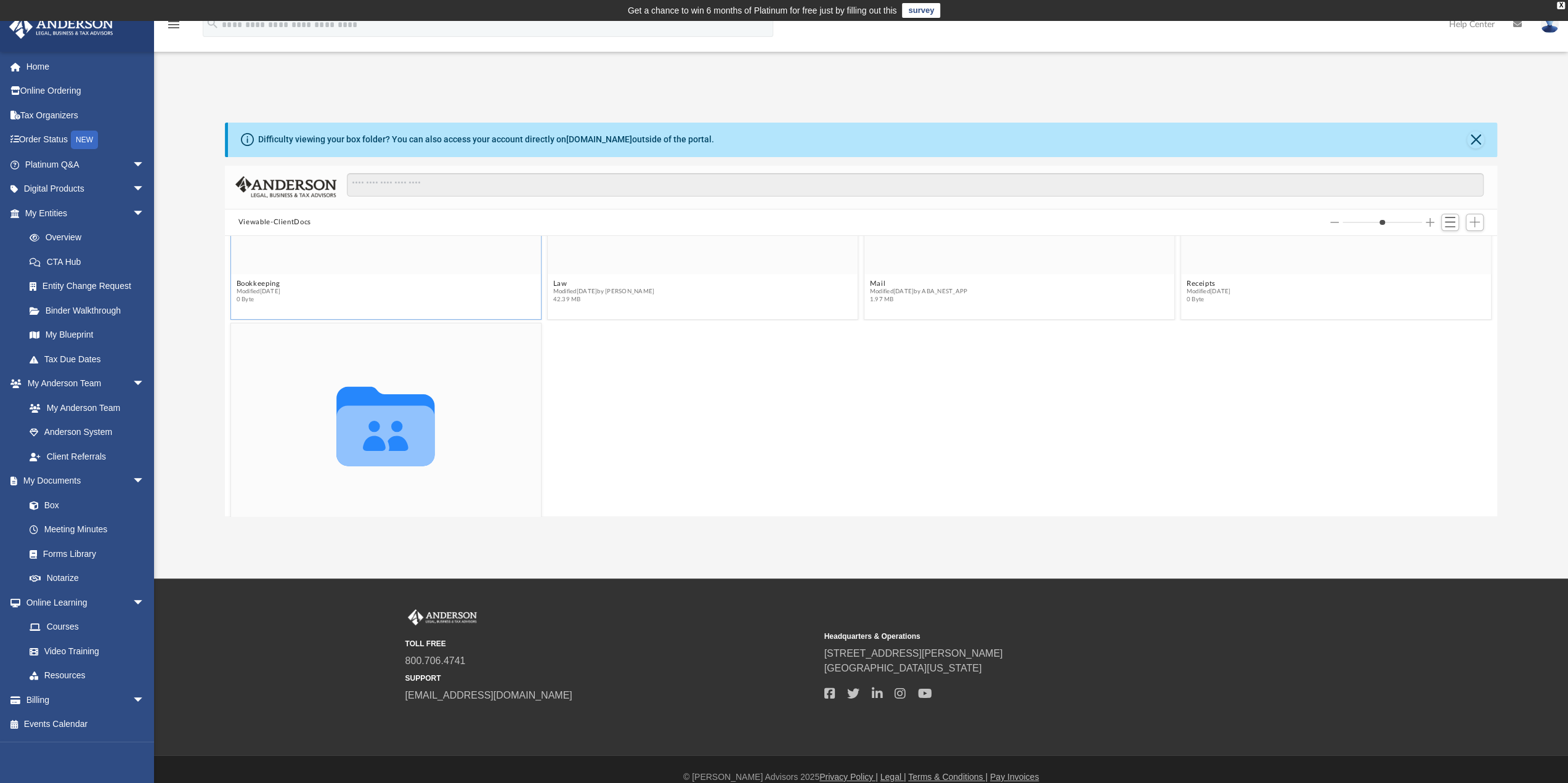
scroll to position [185, 0]
click at [291, 221] on button "Viewable-ClientDocs" at bounding box center [274, 222] width 73 height 11
click at [257, 221] on button "Viewable-ClientDocs" at bounding box center [274, 222] width 73 height 11
click at [37, 68] on link "Home" at bounding box center [86, 67] width 154 height 25
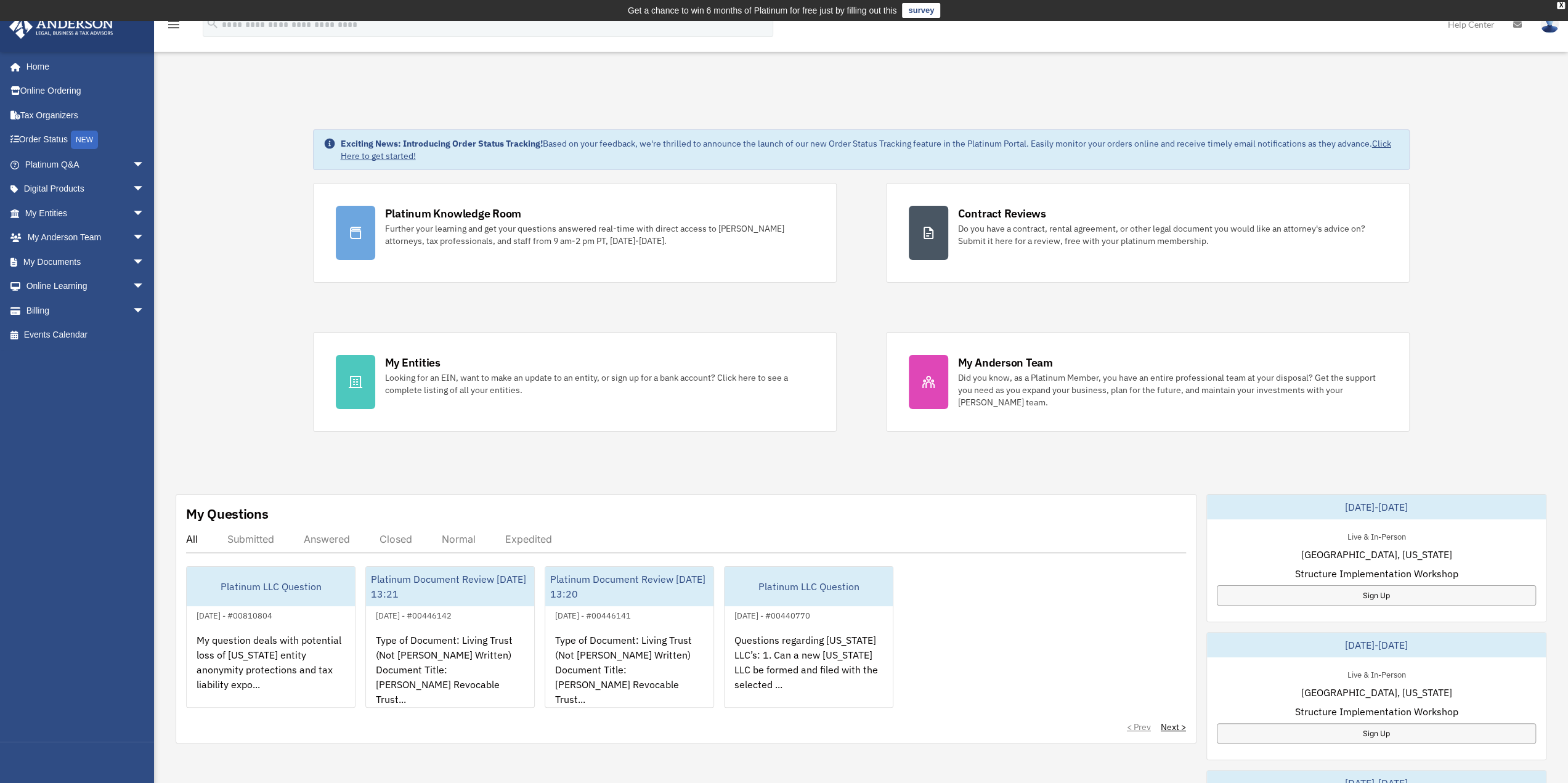
click at [1550, 26] on img at bounding box center [1549, 24] width 18 height 18
click at [1319, 106] on link "Logout" at bounding box center [1364, 107] width 123 height 26
